Goal: Book appointment/travel/reservation

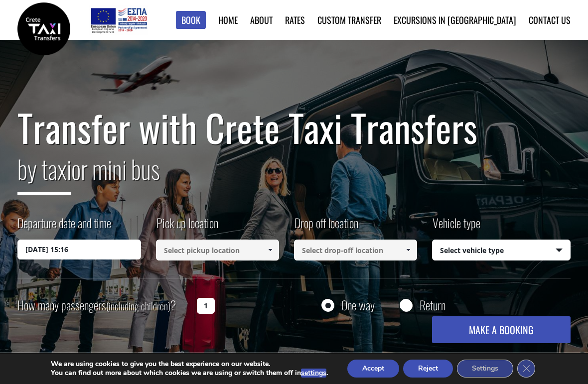
click at [65, 252] on input "[DATE] 15:16" at bounding box center [78, 250] width 123 height 20
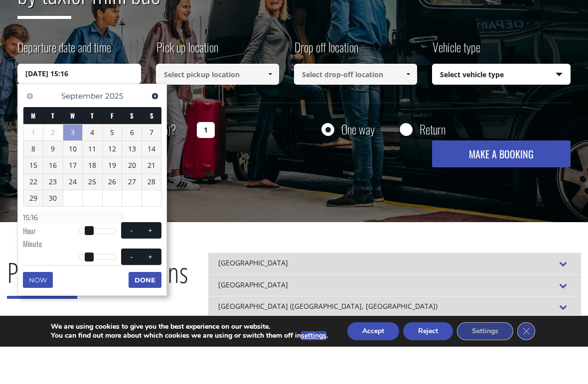
scroll to position [144, 0]
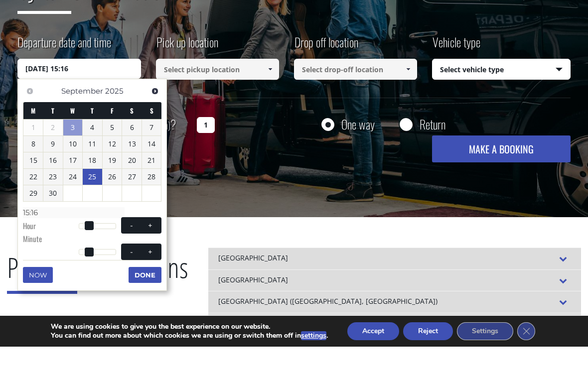
click at [96, 206] on link "25" at bounding box center [92, 214] width 19 height 16
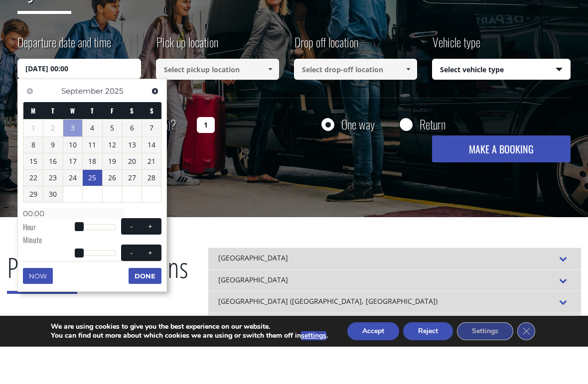
click at [96, 262] on div at bounding box center [98, 265] width 38 height 6
type input "[DATE] 10:00"
type input "10:00"
click at [158, 259] on button "+" at bounding box center [151, 263] width 18 height 9
type input "[DATE] 11:00"
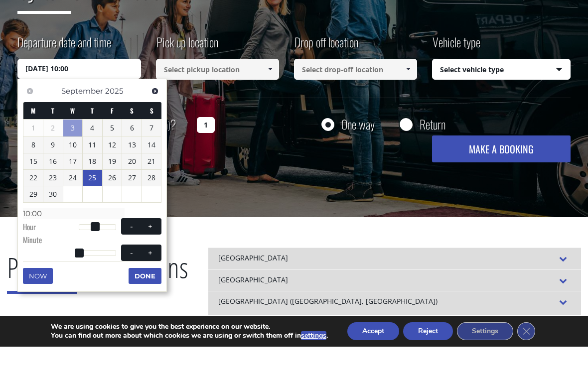
type input "11:00"
click at [155, 259] on button "+" at bounding box center [151, 263] width 18 height 9
type input "[DATE] 12:00"
type input "12:00"
click at [117, 266] on div "Previous Next [DATE] M T W T F S S 1 2 3 4 5 6 7 8 9 10 11 12 13 14 15 16 17 18…" at bounding box center [92, 222] width 150 height 213
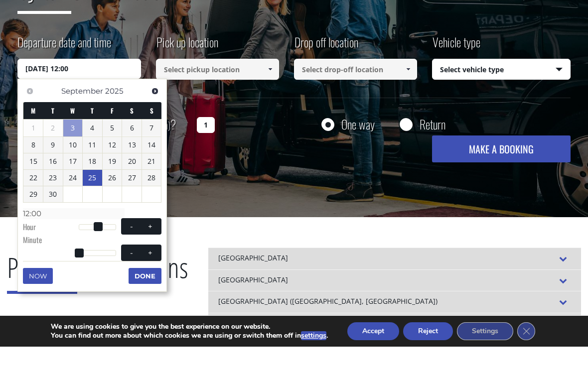
click at [106, 288] on div at bounding box center [98, 291] width 38 height 6
type input "[DATE] 12:43"
type input "12:43"
click at [135, 286] on span at bounding box center [132, 290] width 8 height 8
type input "[DATE] 12:42"
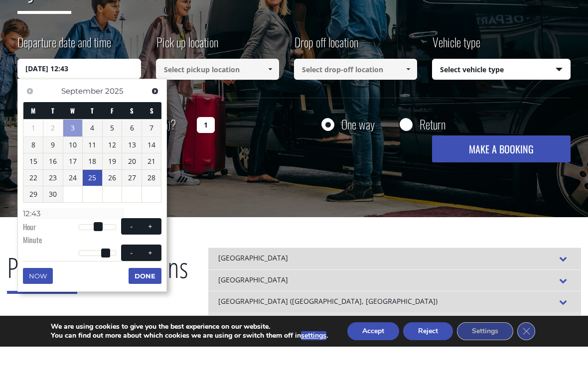
type input "12:42"
click at [135, 286] on span at bounding box center [132, 290] width 8 height 8
type input "[DATE] 12:41"
type input "12:41"
click at [135, 286] on span at bounding box center [132, 290] width 8 height 8
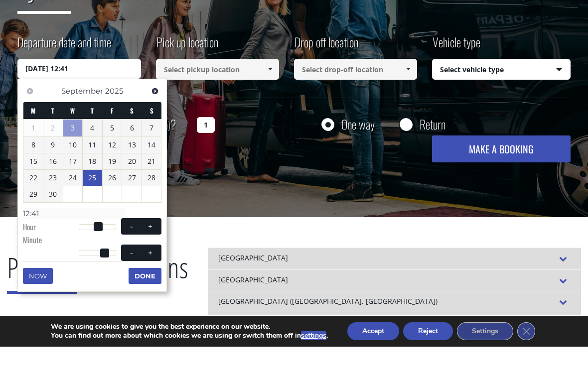
type input "[DATE] 12:40"
type input "12:40"
click at [135, 286] on span at bounding box center [132, 290] width 8 height 8
type input "[DATE] 12:39"
type input "12:39"
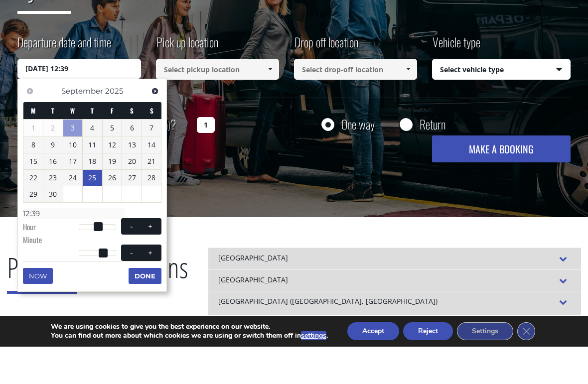
click at [135, 286] on span at bounding box center [132, 290] width 8 height 8
type input "[DATE] 12:38"
type input "12:38"
click at [135, 286] on span at bounding box center [132, 290] width 8 height 8
type input "[DATE] 12:37"
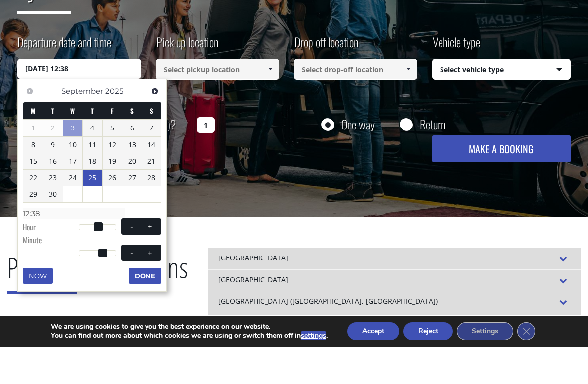
type input "12:37"
click at [135, 286] on span at bounding box center [132, 290] width 8 height 8
type input "[DATE] 12:36"
type input "12:36"
click at [135, 286] on span at bounding box center [132, 290] width 8 height 8
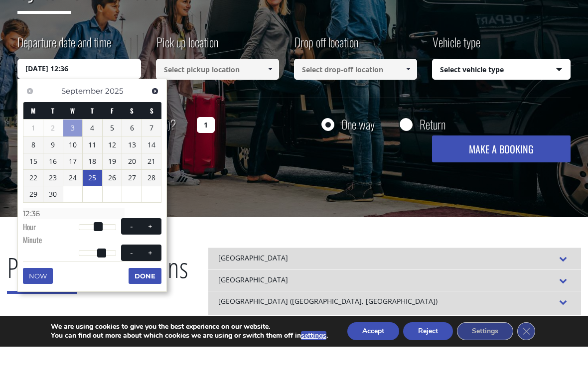
type input "[DATE] 12:35"
type input "12:35"
click at [136, 286] on span at bounding box center [132, 290] width 8 height 8
type input "[DATE] 12:34"
type input "12:34"
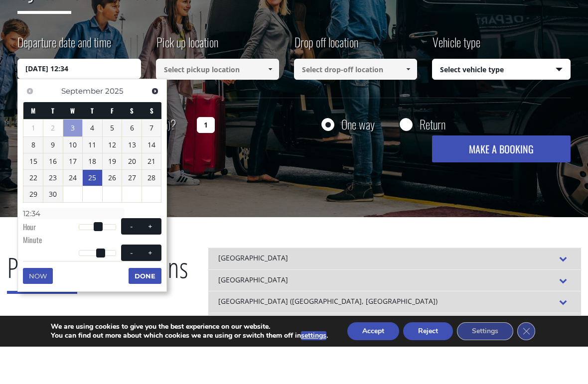
click at [136, 286] on span at bounding box center [132, 290] width 8 height 8
type input "[DATE] 12:33"
type input "12:33"
click at [135, 286] on span at bounding box center [132, 290] width 8 height 8
type input "[DATE] 12:32"
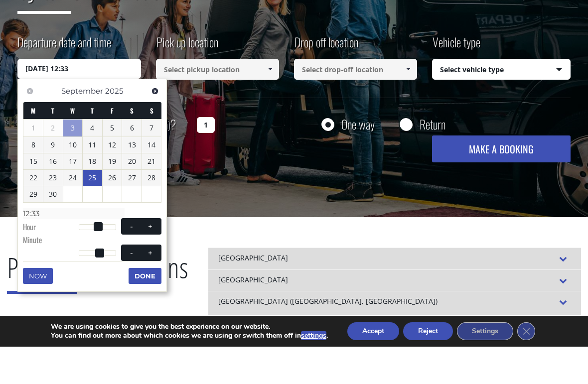
type input "12:32"
click at [135, 286] on span at bounding box center [132, 290] width 8 height 8
type input "[DATE] 12:31"
type input "12:31"
click at [134, 286] on span at bounding box center [132, 290] width 8 height 8
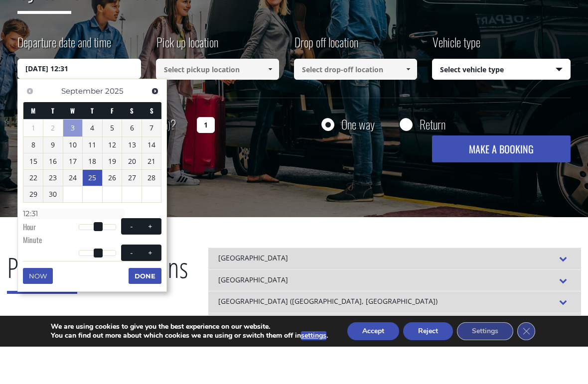
type input "[DATE] 12:30"
type input "12:30"
click at [134, 286] on span at bounding box center [132, 290] width 8 height 8
type input "[DATE] 12:29"
type input "12:29"
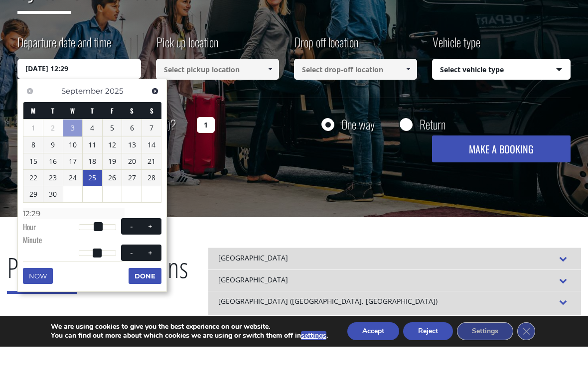
click at [133, 286] on span at bounding box center [132, 290] width 8 height 8
type input "[DATE] 12:28"
type input "12:28"
click at [133, 286] on span at bounding box center [132, 290] width 8 height 8
type input "[DATE] 12:27"
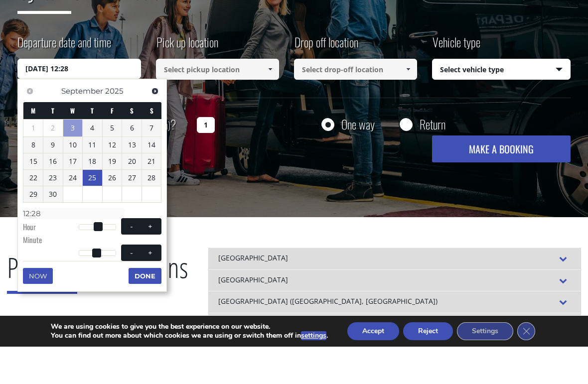
type input "12:27"
click at [132, 286] on button "-" at bounding box center [132, 290] width 18 height 9
type input "[DATE] 12:26"
type input "12:26"
click at [132, 286] on button "-" at bounding box center [132, 290] width 18 height 9
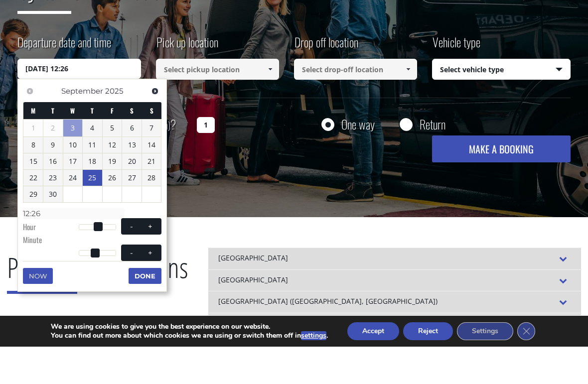
type input "[DATE] 12:25"
type input "12:25"
click at [128, 286] on span at bounding box center [132, 290] width 8 height 8
type input "[DATE] 12:24"
type input "12:24"
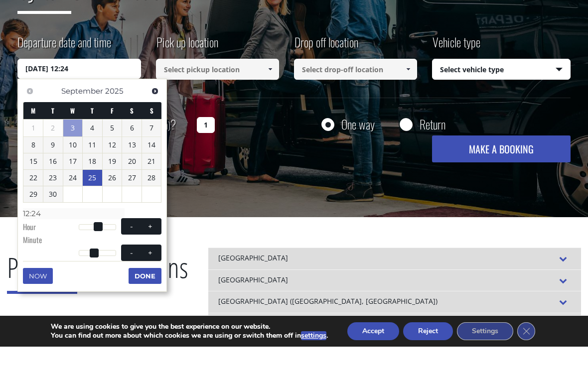
click at [132, 282] on span "- +" at bounding box center [141, 290] width 40 height 16
click at [128, 286] on button "-" at bounding box center [132, 290] width 18 height 9
type input "[DATE] 12:23"
type input "12:23"
click at [131, 282] on span "- +" at bounding box center [141, 290] width 40 height 16
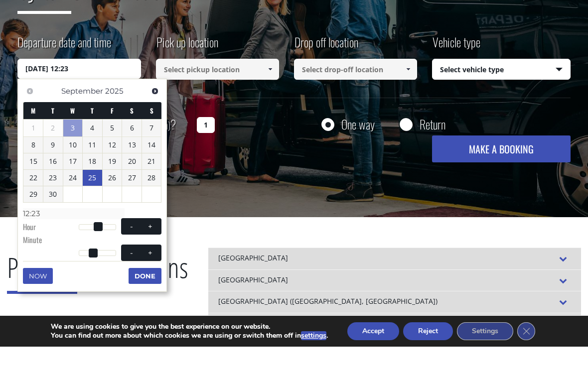
click at [127, 286] on button "-" at bounding box center [132, 290] width 18 height 9
type input "[DATE] 12:22"
type input "12:22"
click at [131, 282] on span "- +" at bounding box center [141, 290] width 40 height 16
click at [131, 299] on div "Now Done" at bounding box center [92, 302] width 139 height 7
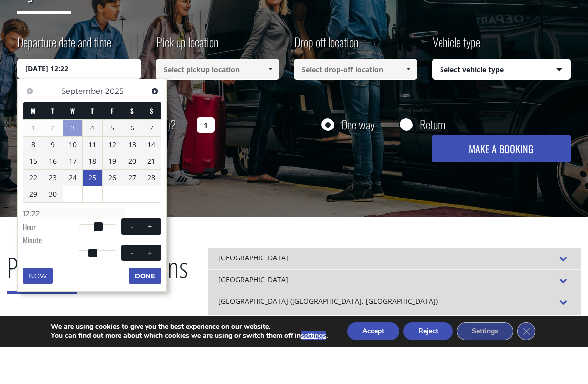
click at [131, 299] on div "Now Done" at bounding box center [92, 302] width 139 height 7
click at [135, 286] on span at bounding box center [132, 290] width 8 height 8
type input "[DATE] 12:21"
type input "12:21"
click at [134, 286] on span at bounding box center [132, 290] width 8 height 8
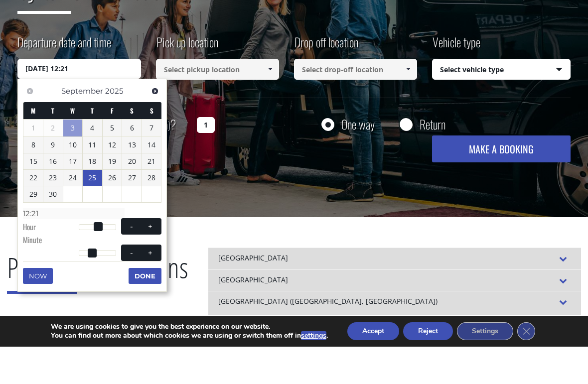
type input "[DATE] 12:20"
type input "12:20"
click at [136, 286] on span at bounding box center [132, 290] width 8 height 8
type input "[DATE] 12:19"
type input "12:19"
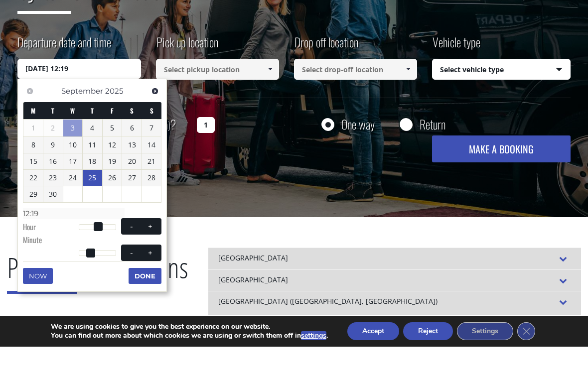
click at [135, 286] on span at bounding box center [132, 290] width 8 height 8
type input "[DATE] 12:18"
type input "12:18"
click at [135, 286] on button "-" at bounding box center [132, 290] width 18 height 9
type input "[DATE] 12:17"
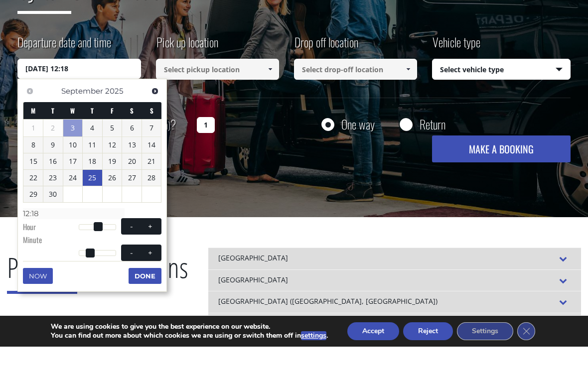
type input "12:17"
click at [135, 286] on span at bounding box center [132, 290] width 8 height 8
type input "[DATE] 12:16"
type input "12:16"
click at [135, 286] on span at bounding box center [132, 290] width 8 height 8
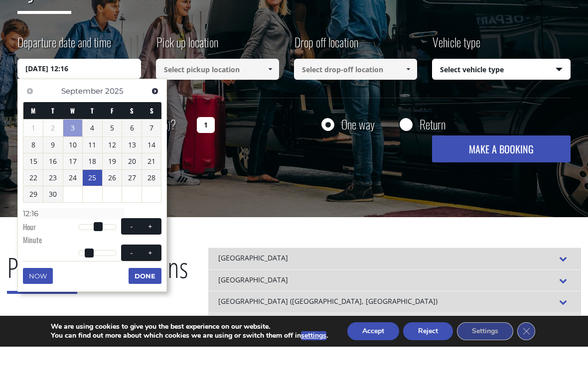
type input "[DATE] 12:15"
type input "12:15"
click at [135, 286] on span at bounding box center [132, 290] width 8 height 8
type input "[DATE] 12:14"
type input "12:14"
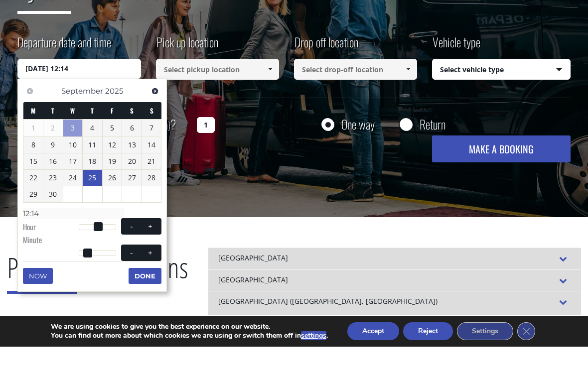
click at [134, 286] on span at bounding box center [132, 290] width 8 height 8
type input "[DATE] 12:13"
type input "12:13"
click at [134, 286] on span at bounding box center [132, 290] width 8 height 8
type input "[DATE] 12:12"
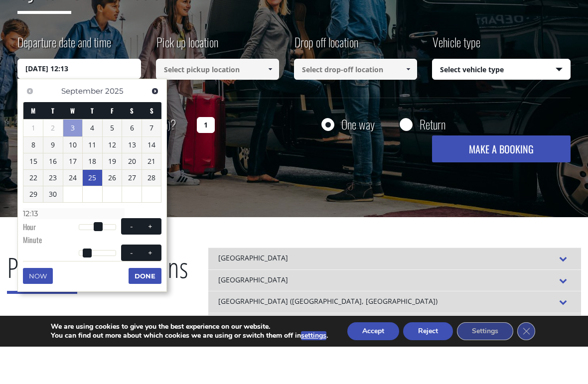
type input "12:12"
click at [135, 286] on span at bounding box center [132, 290] width 8 height 8
type input "[DATE] 12:11"
type input "12:11"
click at [134, 286] on span at bounding box center [132, 290] width 8 height 8
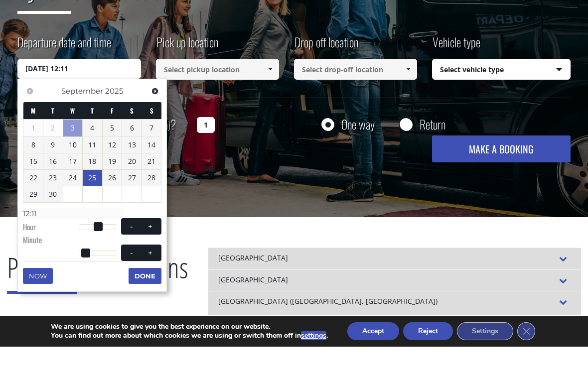
type input "[DATE] 12:10"
type input "12:10"
click at [136, 286] on span at bounding box center [132, 290] width 8 height 8
type input "[DATE] 12:09"
type input "12:09"
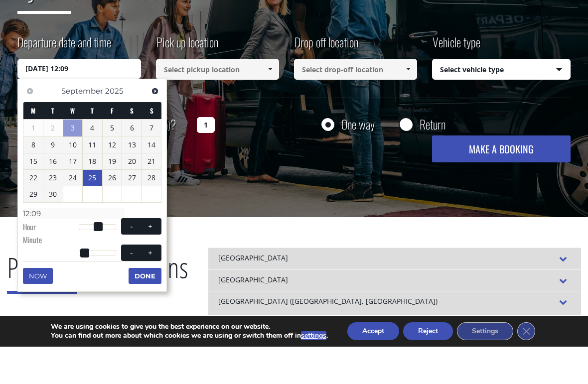
click at [138, 286] on button "-" at bounding box center [132, 290] width 18 height 9
type input "[DATE] 12:08"
type input "12:08"
click at [138, 286] on button "-" at bounding box center [132, 290] width 18 height 9
type input "[DATE] 12:07"
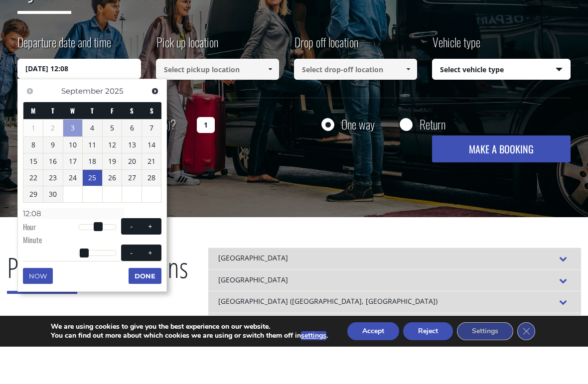
type input "12:07"
click at [136, 286] on button "-" at bounding box center [132, 290] width 18 height 9
type input "[DATE] 12:06"
type input "12:06"
click at [136, 286] on button "-" at bounding box center [132, 290] width 18 height 9
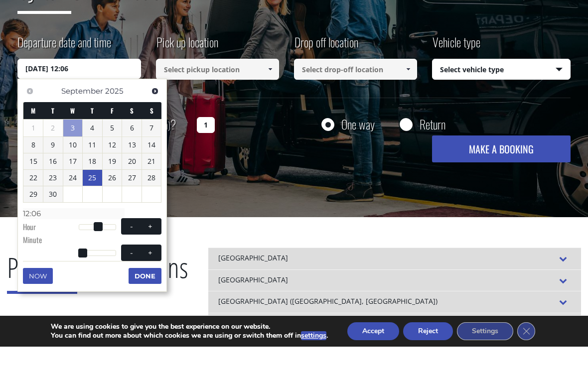
type input "[DATE] 12:05"
type input "12:05"
click at [133, 286] on span at bounding box center [132, 290] width 8 height 8
type input "[DATE] 12:04"
type input "12:04"
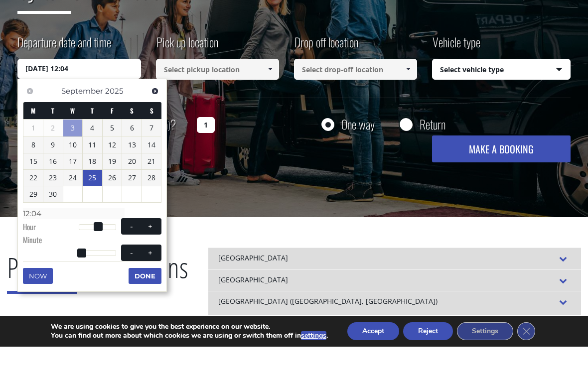
click at [136, 282] on span "- +" at bounding box center [141, 290] width 40 height 16
click at [137, 299] on div "Now Done" at bounding box center [92, 302] width 139 height 7
click at [134, 286] on span at bounding box center [132, 290] width 8 height 8
type input "[DATE] 12:03"
type input "12:03"
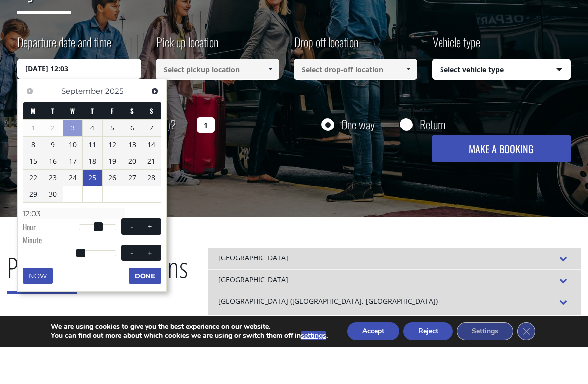
click at [135, 286] on span at bounding box center [132, 290] width 8 height 8
type input "[DATE] 12:02"
type input "12:02"
click at [138, 286] on button "-" at bounding box center [132, 290] width 18 height 9
type input "[DATE] 12:01"
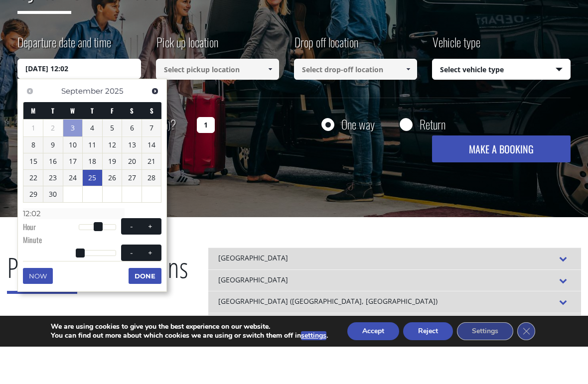
type input "12:01"
click at [137, 286] on button "-" at bounding box center [132, 290] width 18 height 9
type input "[DATE] 12:00"
type input "12:00"
